Goal: Check status: Check status

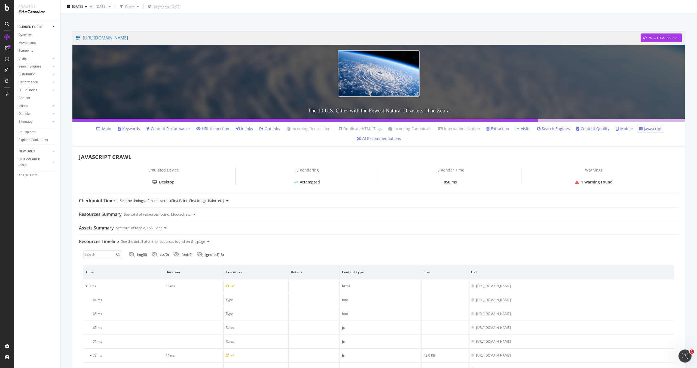
scroll to position [17, 0]
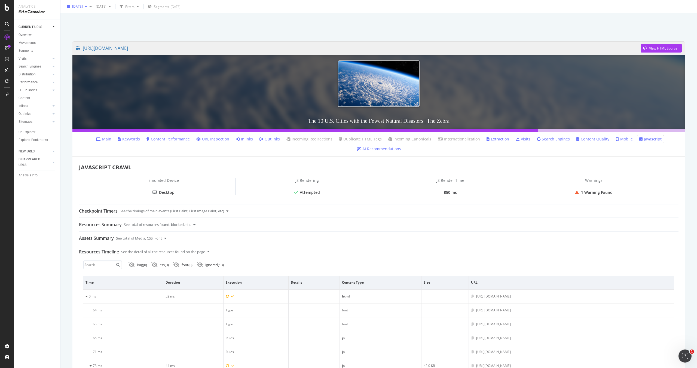
click at [83, 7] on span "[DATE]" at bounding box center [77, 6] width 11 height 5
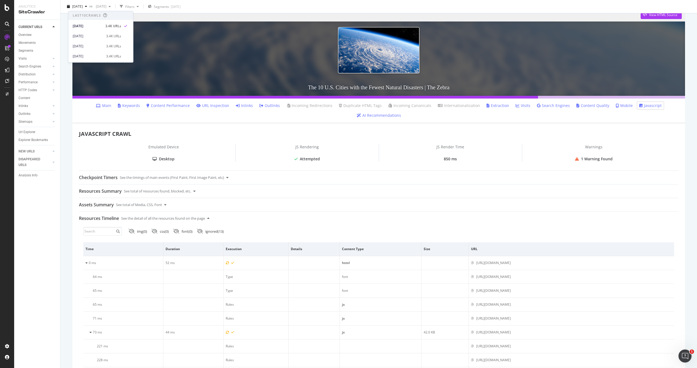
scroll to position [52, 0]
